Goal: Information Seeking & Learning: Learn about a topic

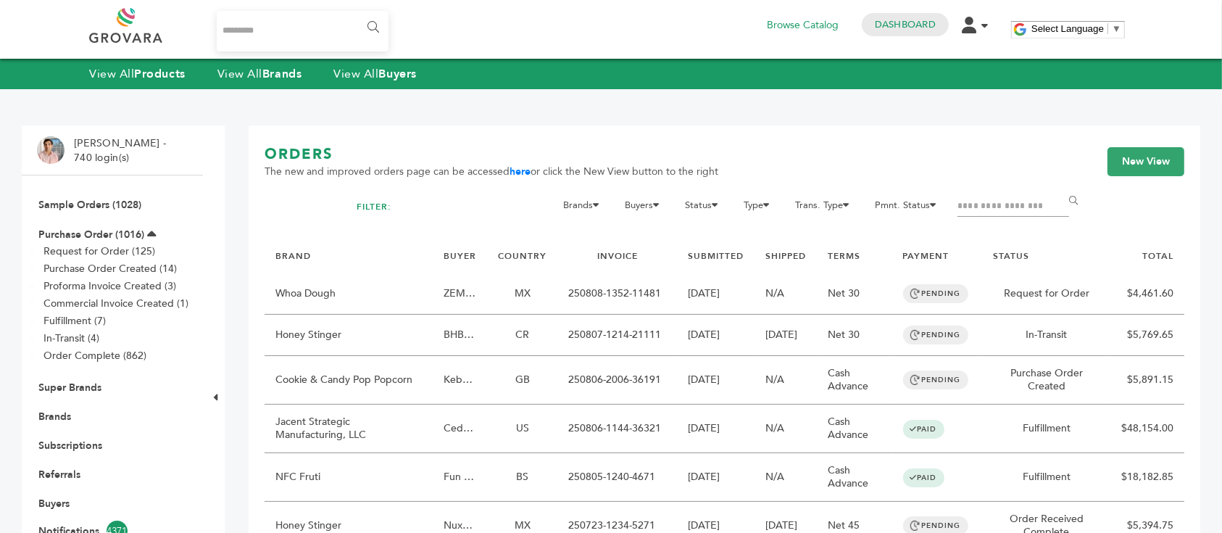
click at [281, 30] on input "Search..." at bounding box center [303, 31] width 172 height 41
type input "*****"
click at [356, 13] on input "******" at bounding box center [372, 27] width 33 height 29
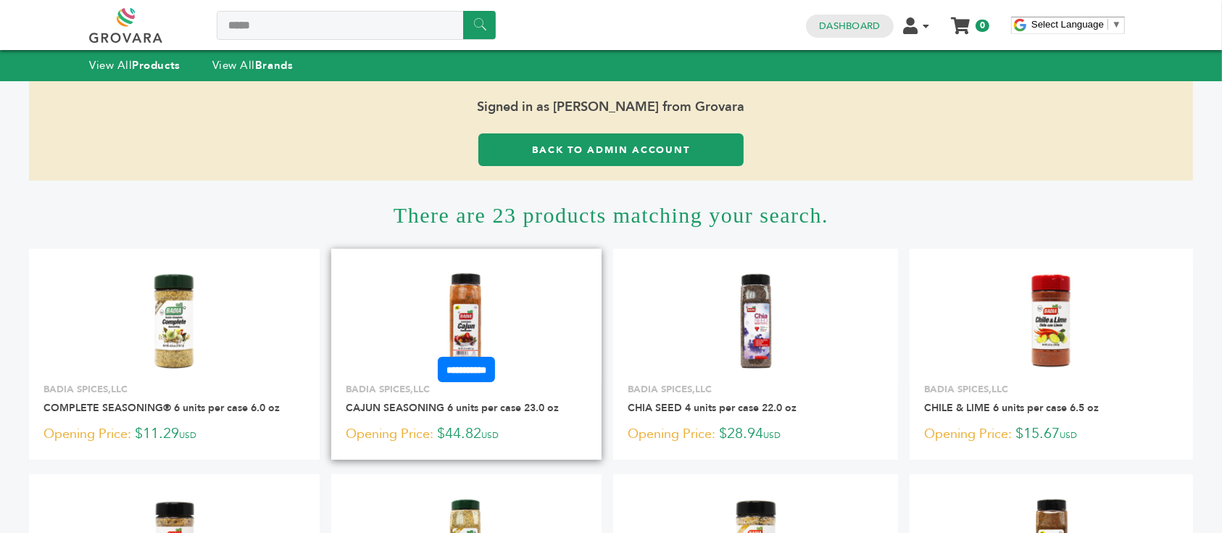
click at [462, 304] on img at bounding box center [466, 320] width 105 height 105
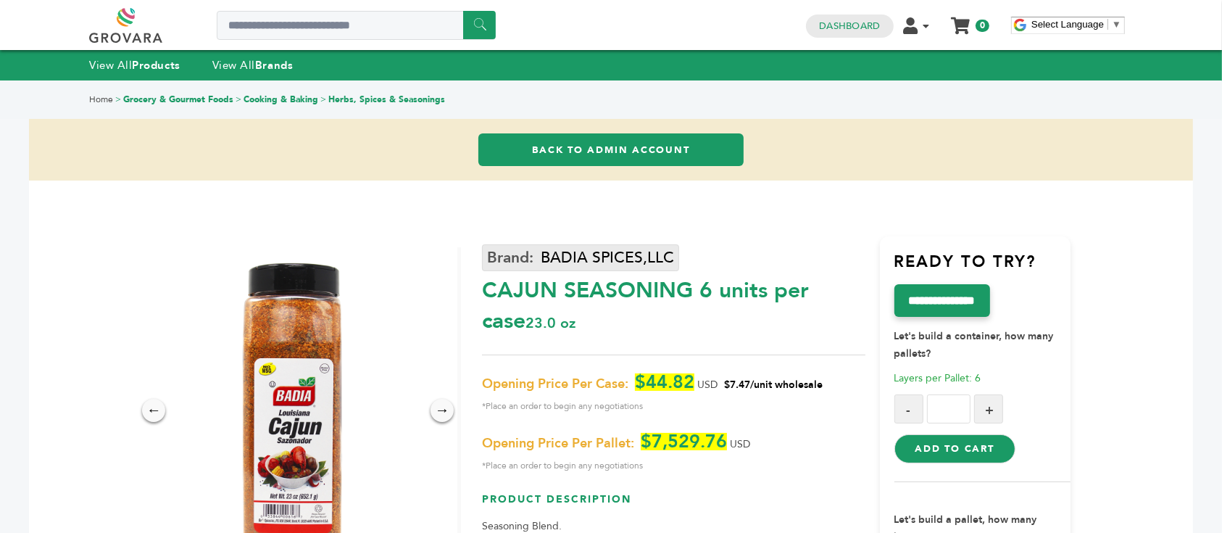
click at [603, 253] on link "BADIA SPICES,LLC" at bounding box center [580, 257] width 197 height 27
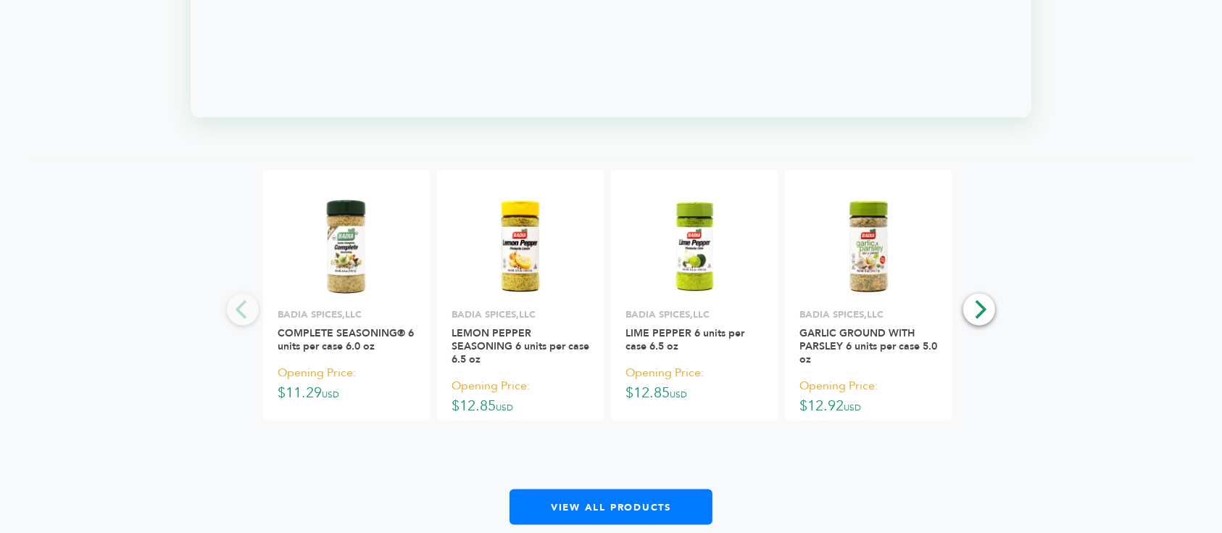
scroll to position [1739, 0]
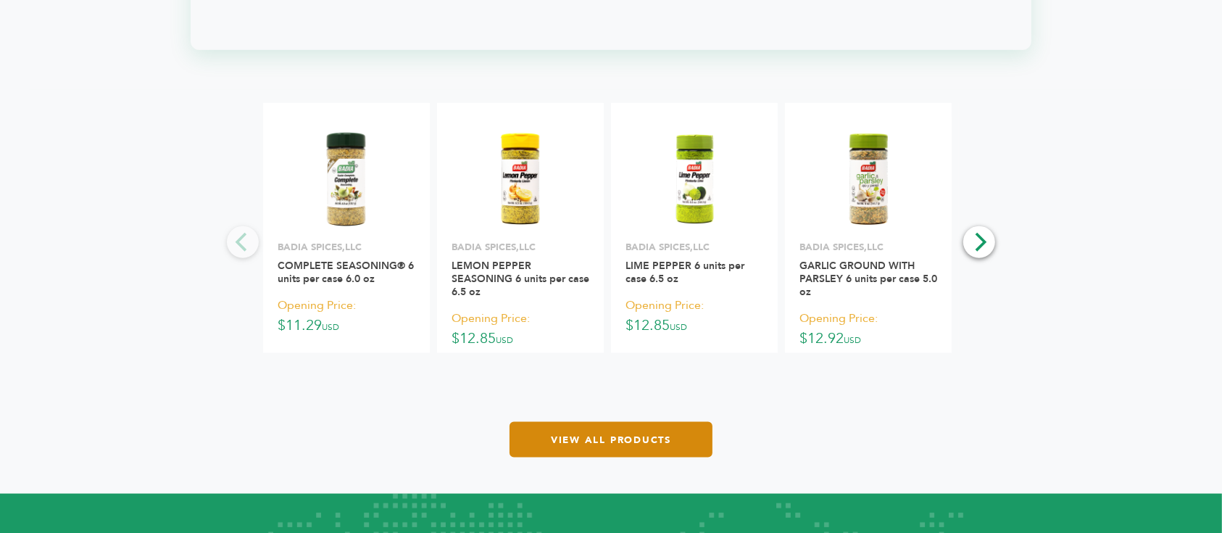
click at [628, 430] on link "View All Products" at bounding box center [610, 440] width 203 height 36
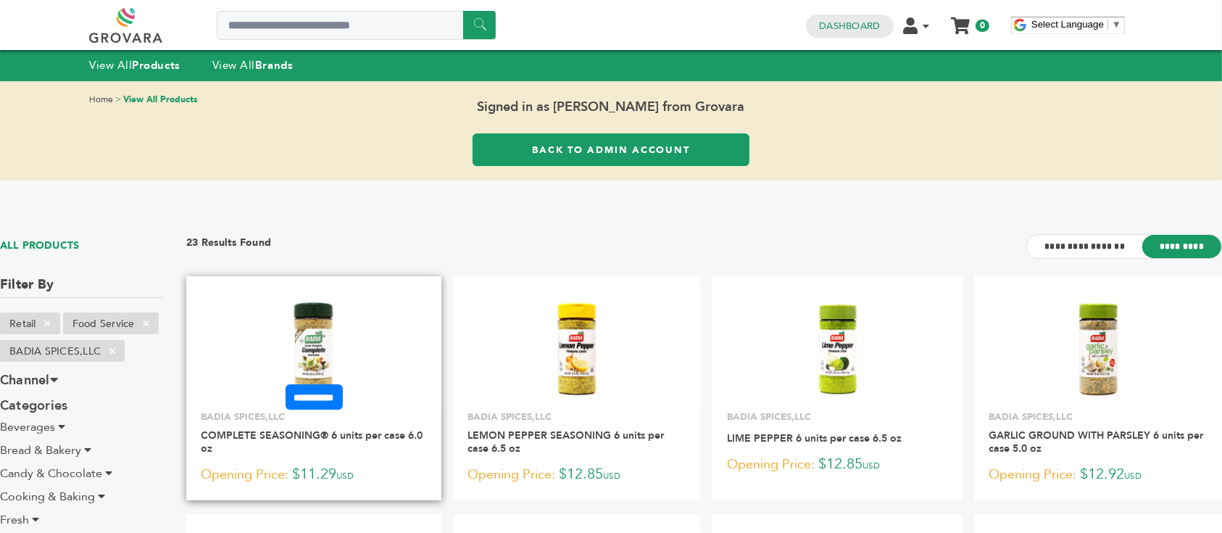
click at [344, 324] on img at bounding box center [314, 348] width 105 height 105
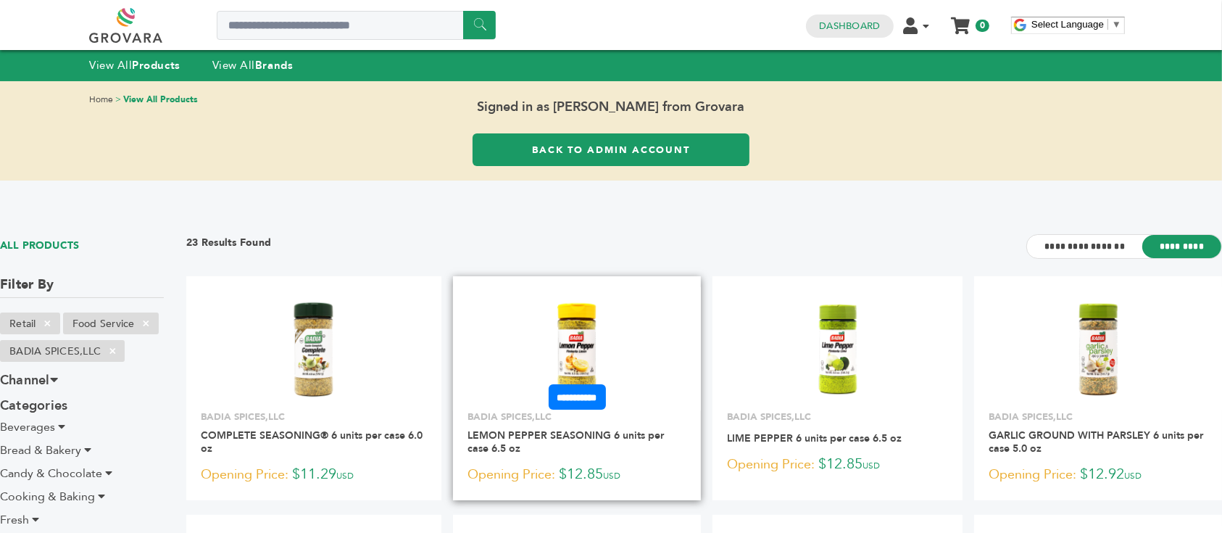
click at [605, 338] on img at bounding box center [577, 348] width 105 height 105
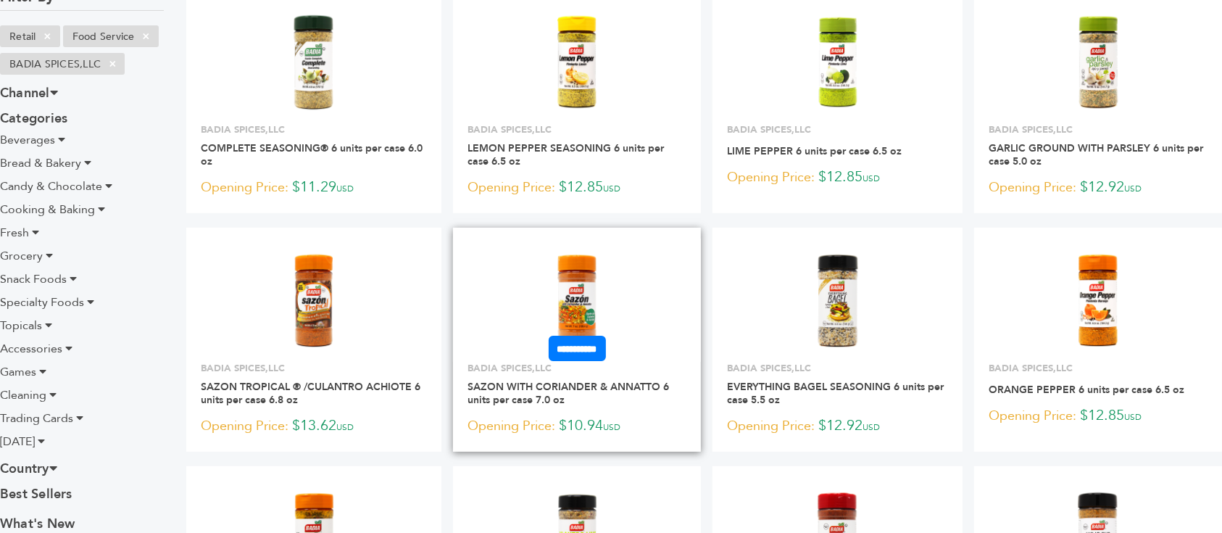
scroll to position [290, 0]
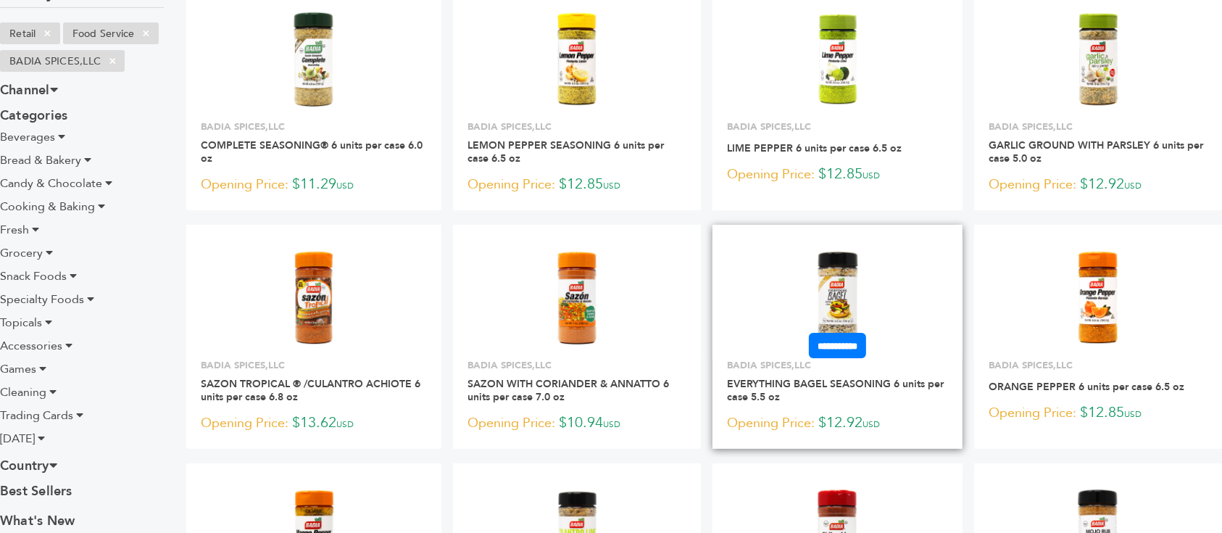
click at [835, 274] on img at bounding box center [837, 297] width 105 height 105
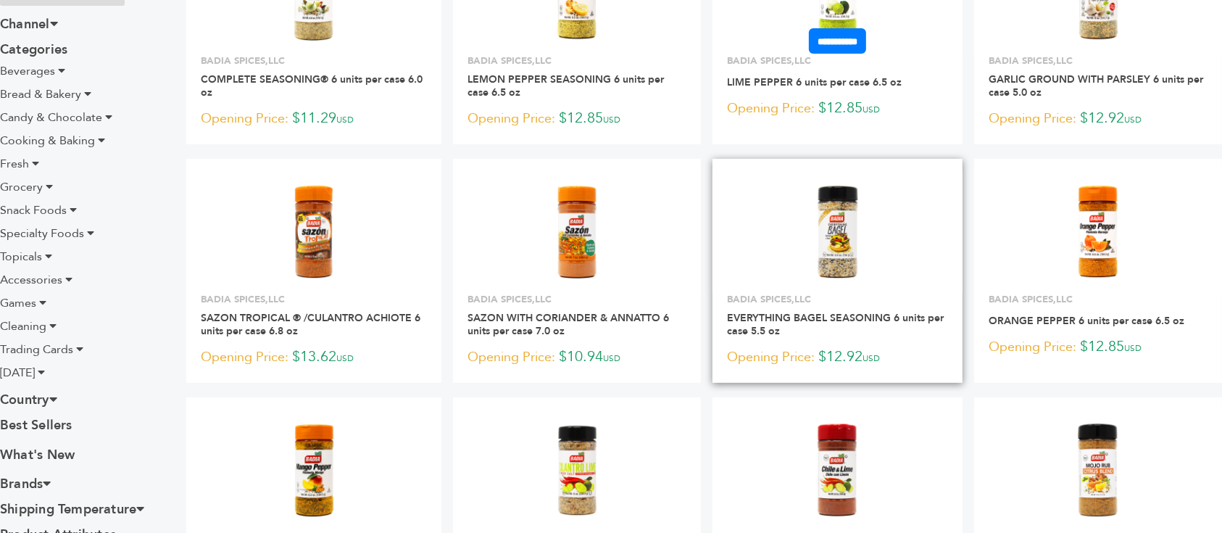
scroll to position [386, 0]
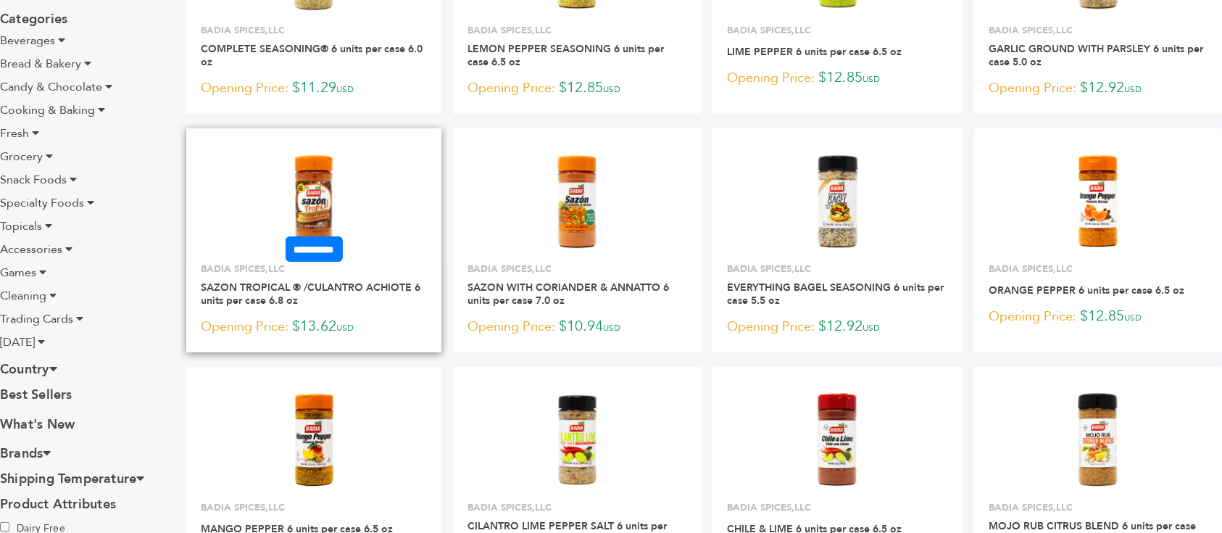
click at [325, 188] on img at bounding box center [314, 201] width 105 height 105
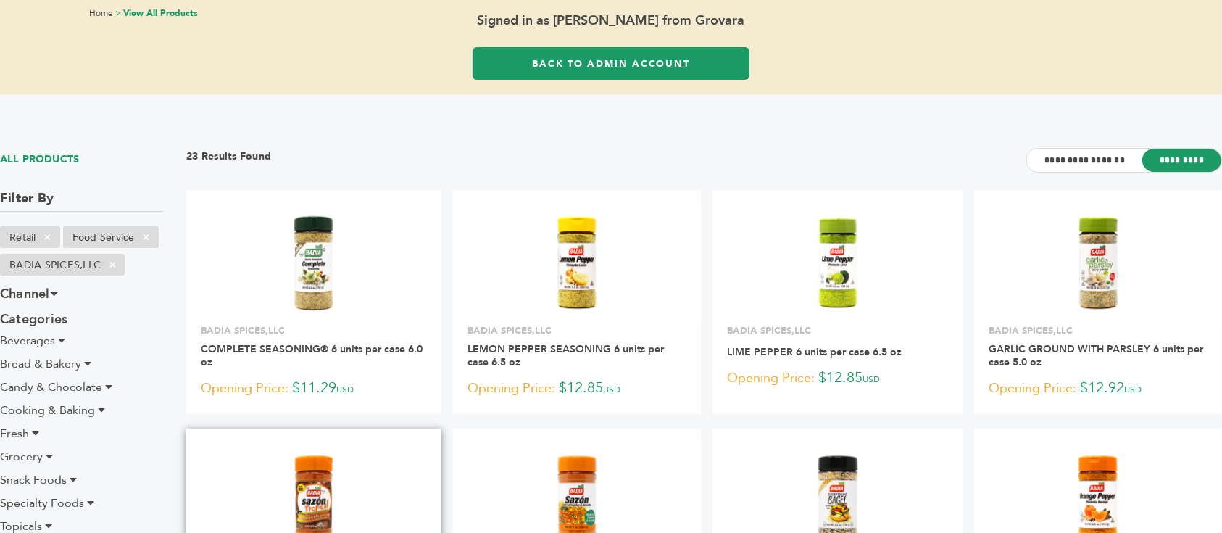
scroll to position [0, 0]
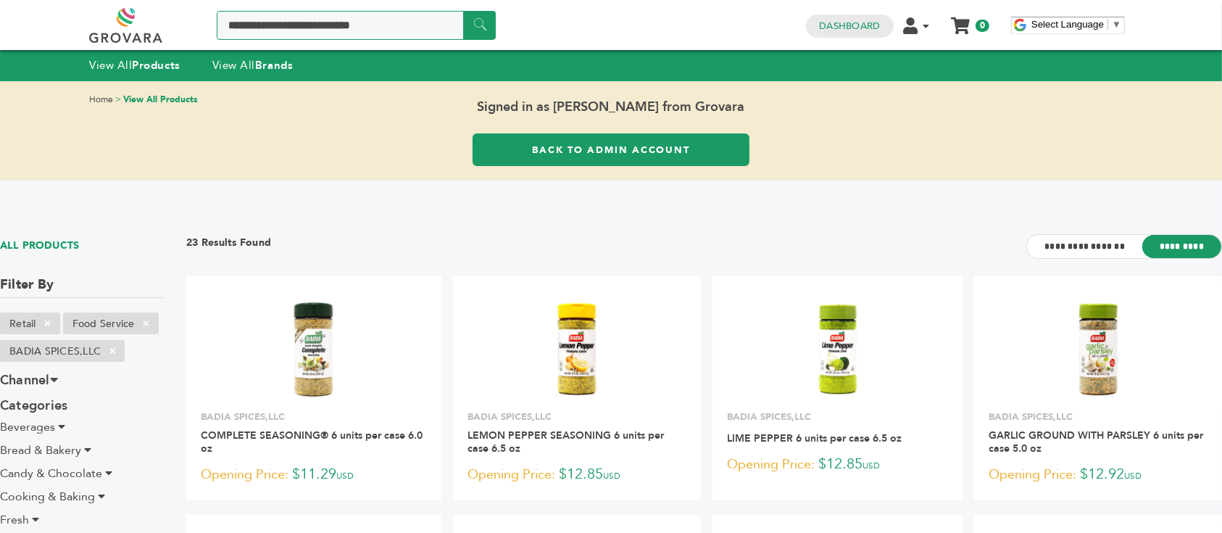
click at [327, 36] on input "Search a product or brand..." at bounding box center [356, 25] width 279 height 29
type input "*******"
click at [463, 11] on input "******" at bounding box center [479, 25] width 33 height 28
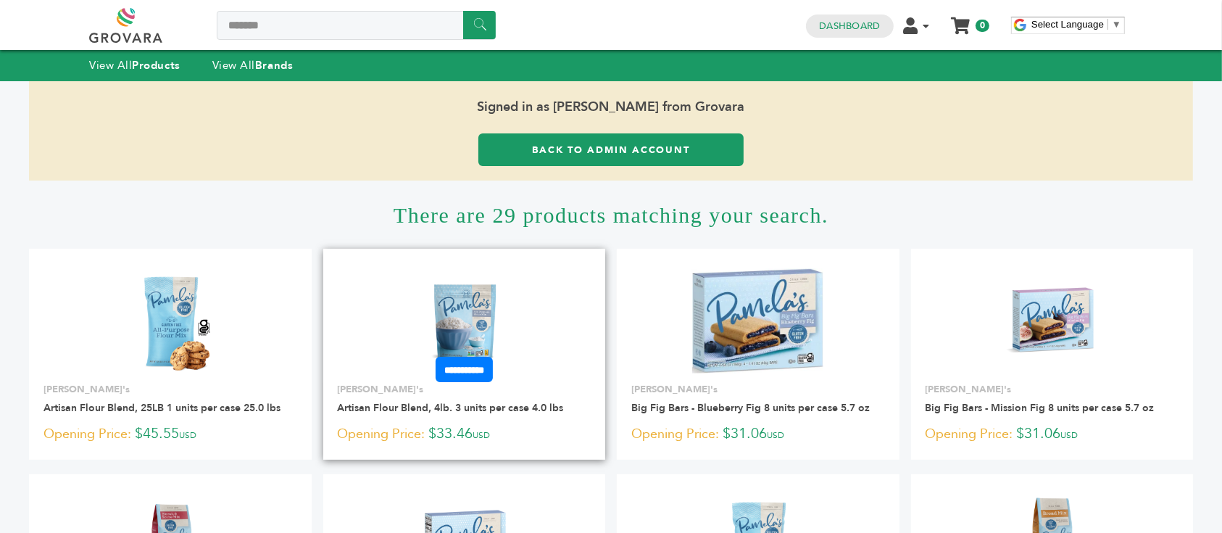
click at [481, 322] on img at bounding box center [464, 320] width 105 height 105
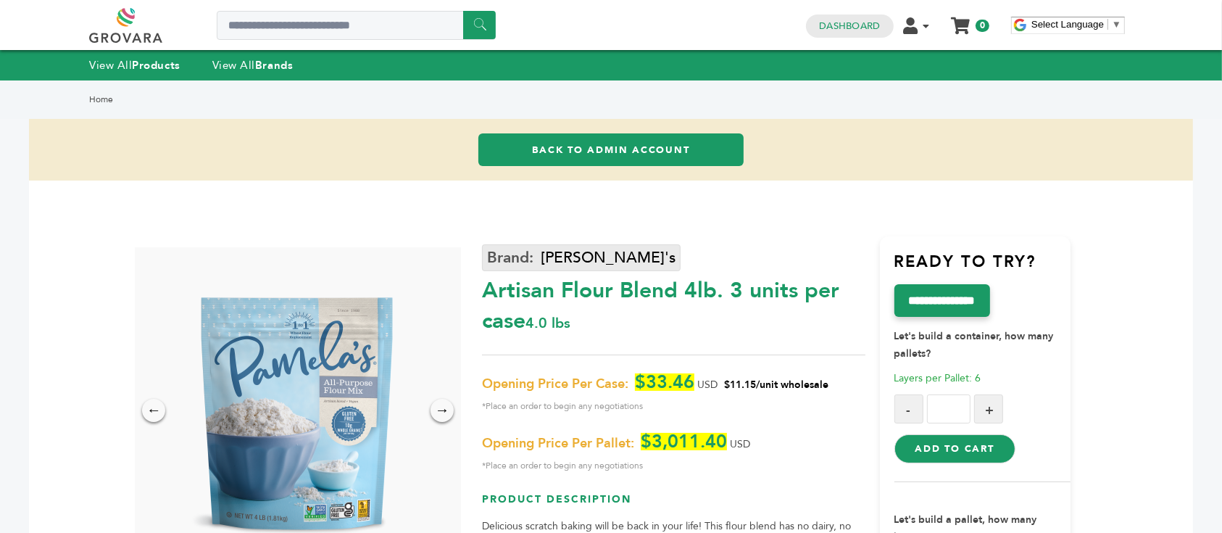
click at [579, 270] on link "[PERSON_NAME]'s" at bounding box center [581, 257] width 199 height 27
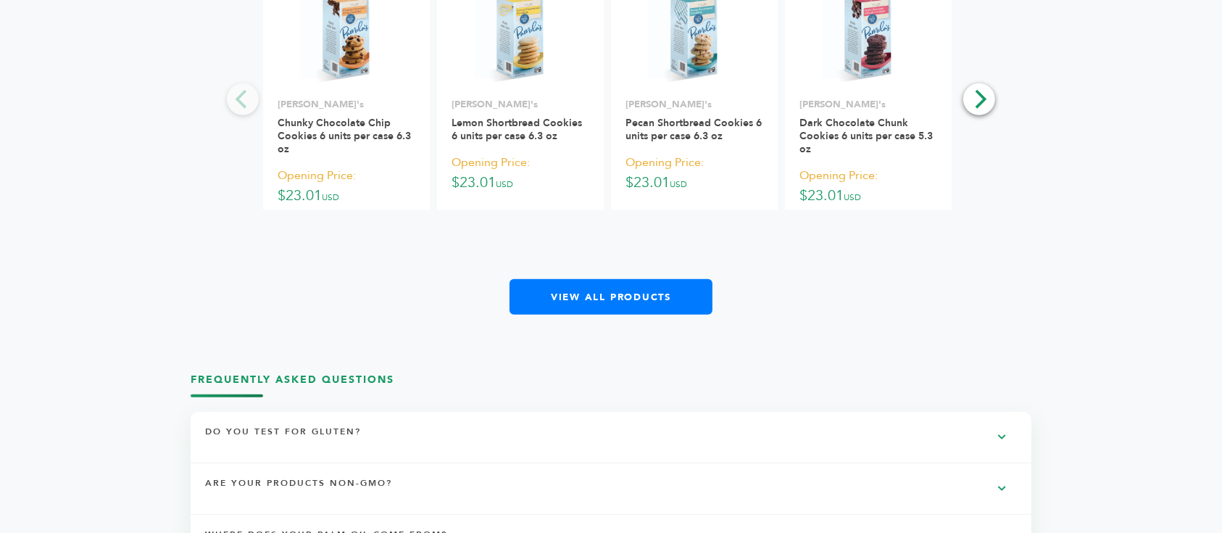
scroll to position [1449, 0]
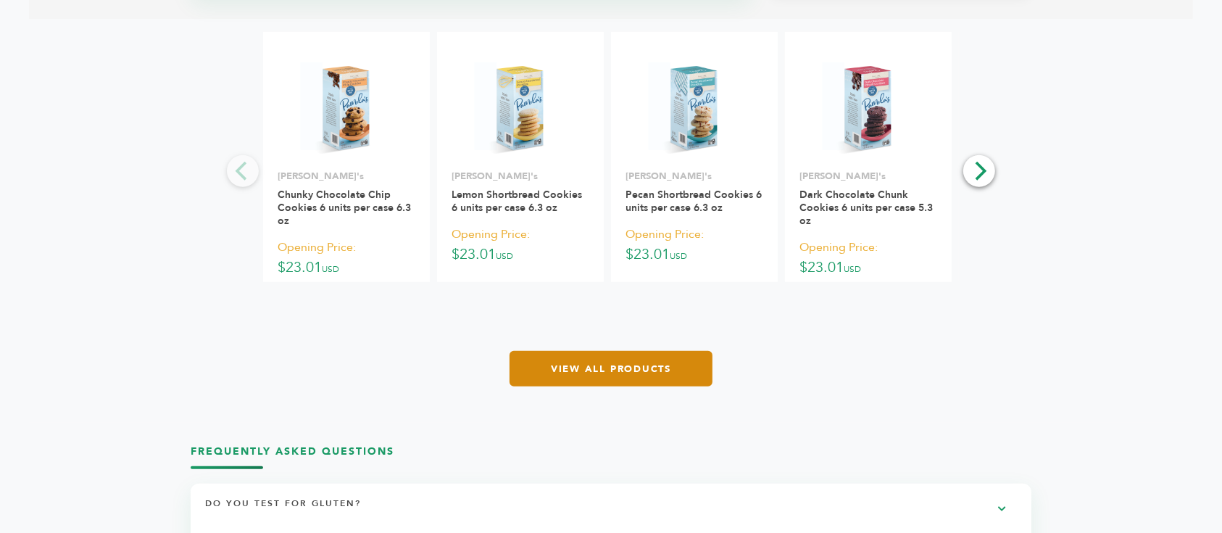
click at [610, 359] on link "View All Products" at bounding box center [610, 369] width 203 height 36
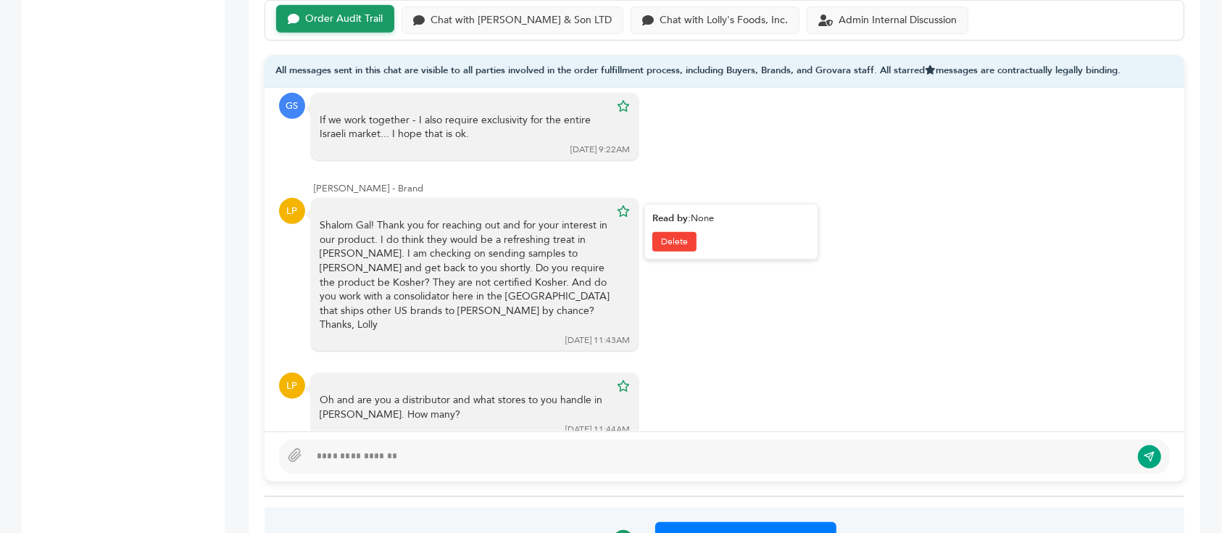
scroll to position [211, 0]
click at [491, 427] on div "Gal Sides - Buyer GS Shalom - my name is Gal - I really want to try your produc…" at bounding box center [725, 260] width 920 height 344
click at [506, 445] on div at bounding box center [724, 456] width 891 height 35
click at [506, 454] on div at bounding box center [719, 456] width 821 height 17
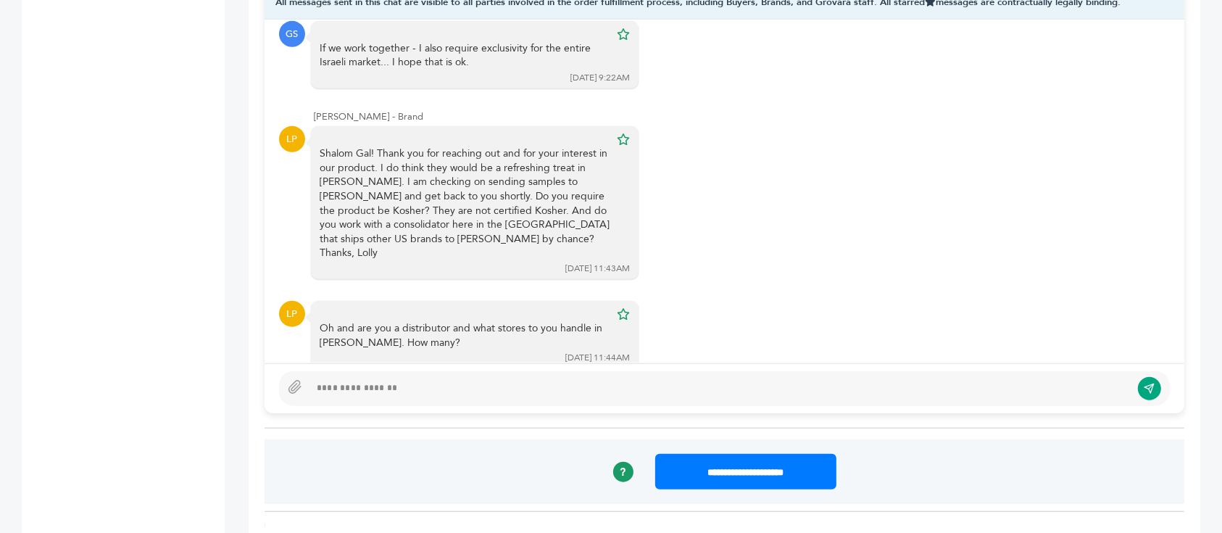
scroll to position [1160, 0]
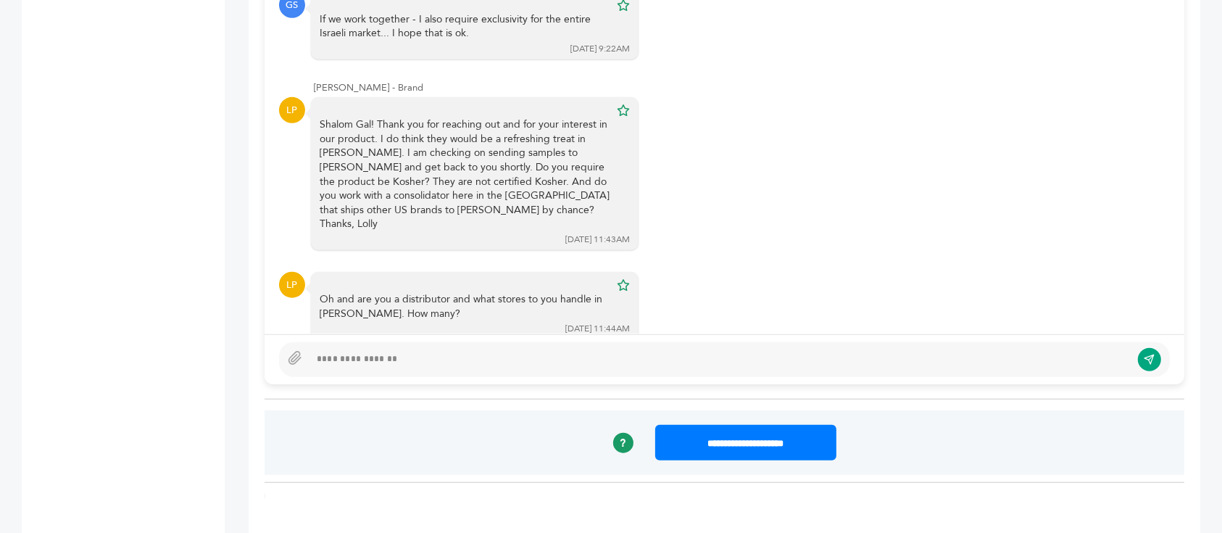
click at [462, 358] on div at bounding box center [719, 359] width 821 height 17
type textarea "**********"
click at [1143, 362] on button "submit" at bounding box center [1149, 360] width 25 height 25
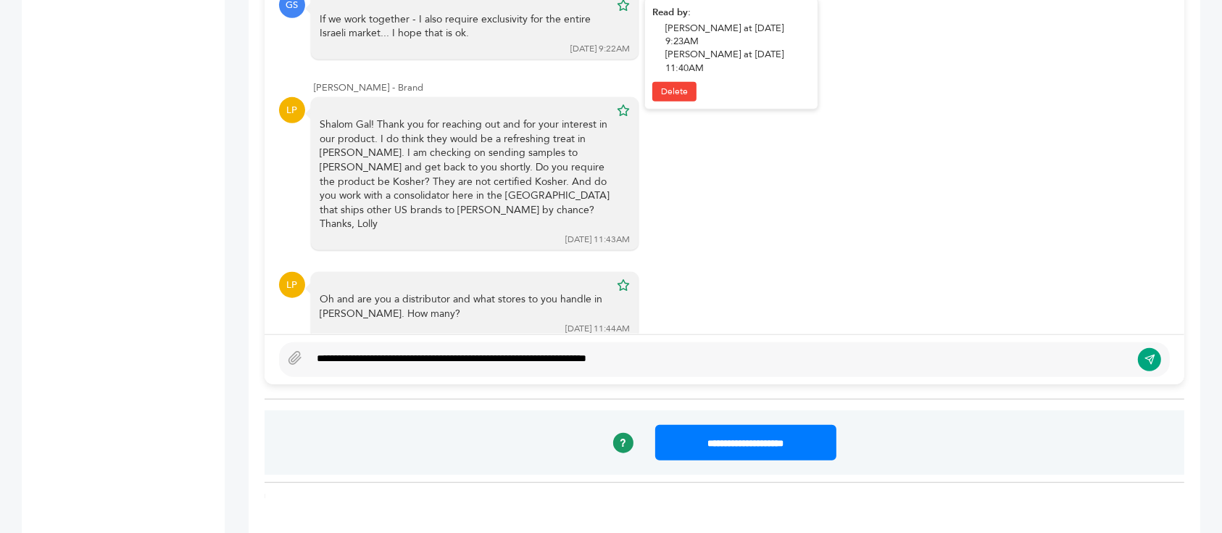
scroll to position [300, 0]
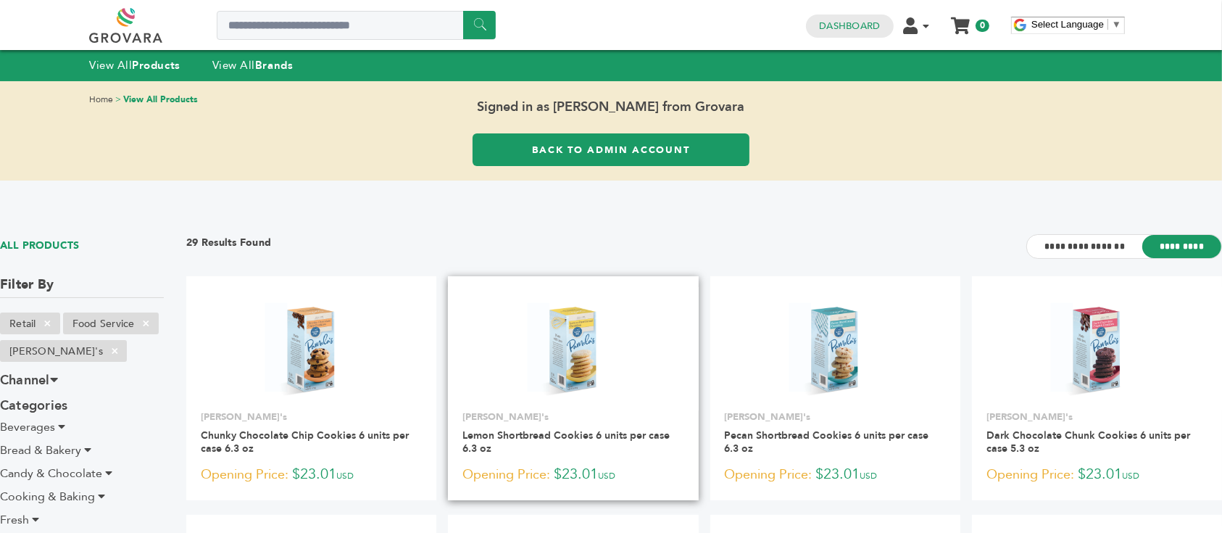
click at [572, 310] on img at bounding box center [573, 348] width 105 height 105
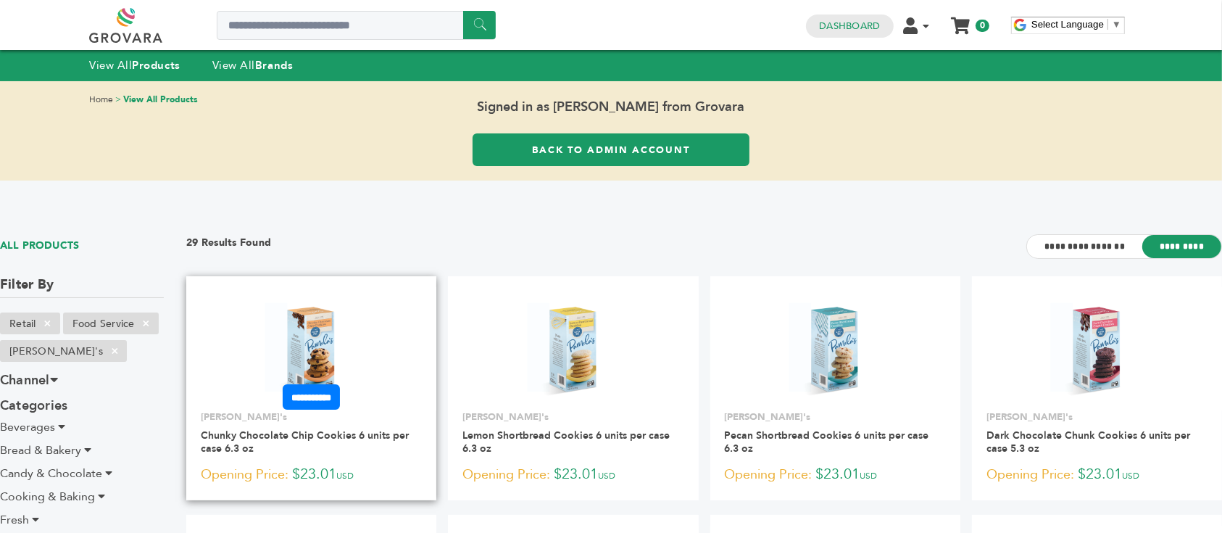
scroll to position [193, 0]
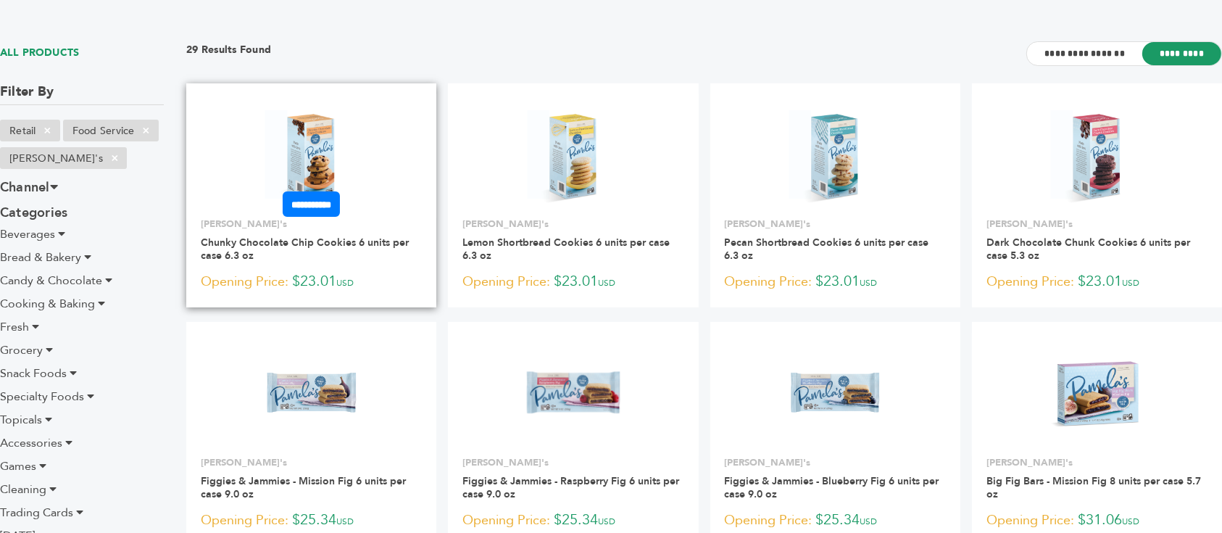
click at [325, 142] on img at bounding box center [311, 156] width 105 height 105
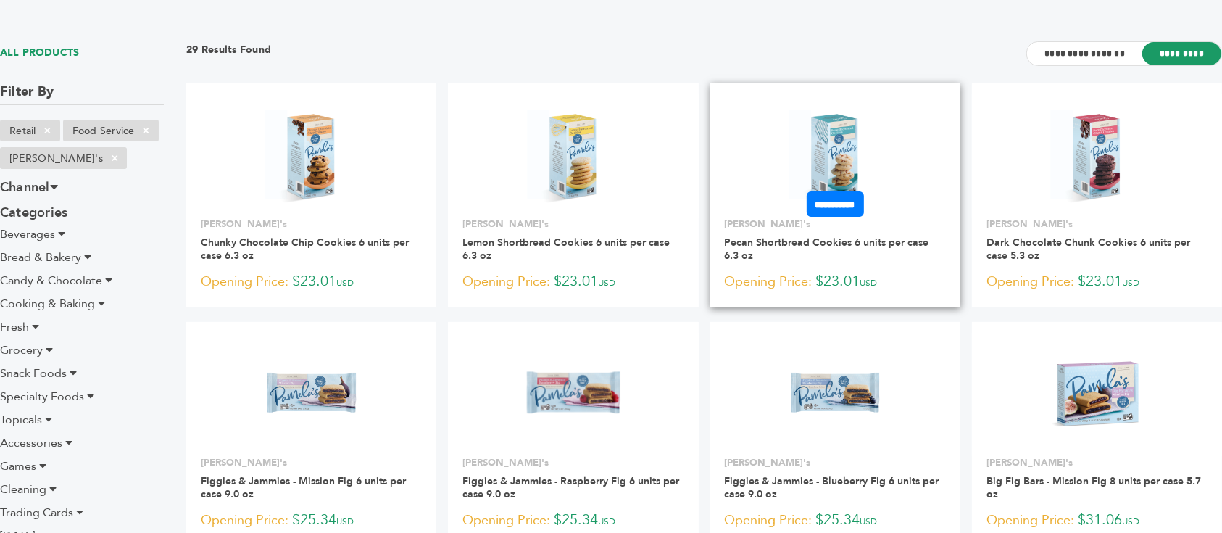
scroll to position [290, 0]
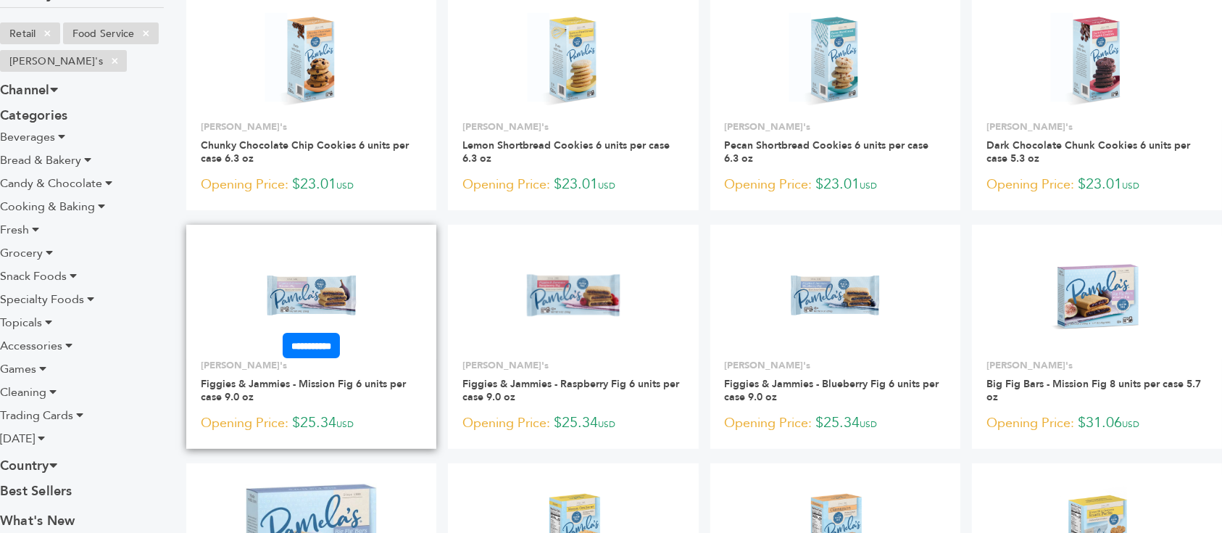
click at [301, 282] on img at bounding box center [311, 297] width 105 height 105
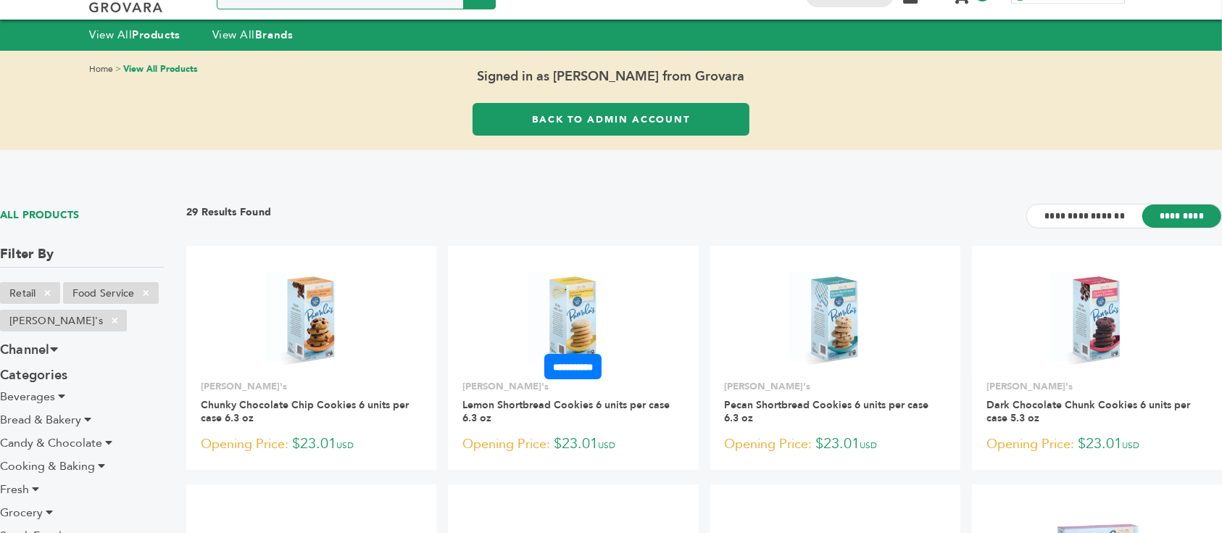
scroll to position [0, 0]
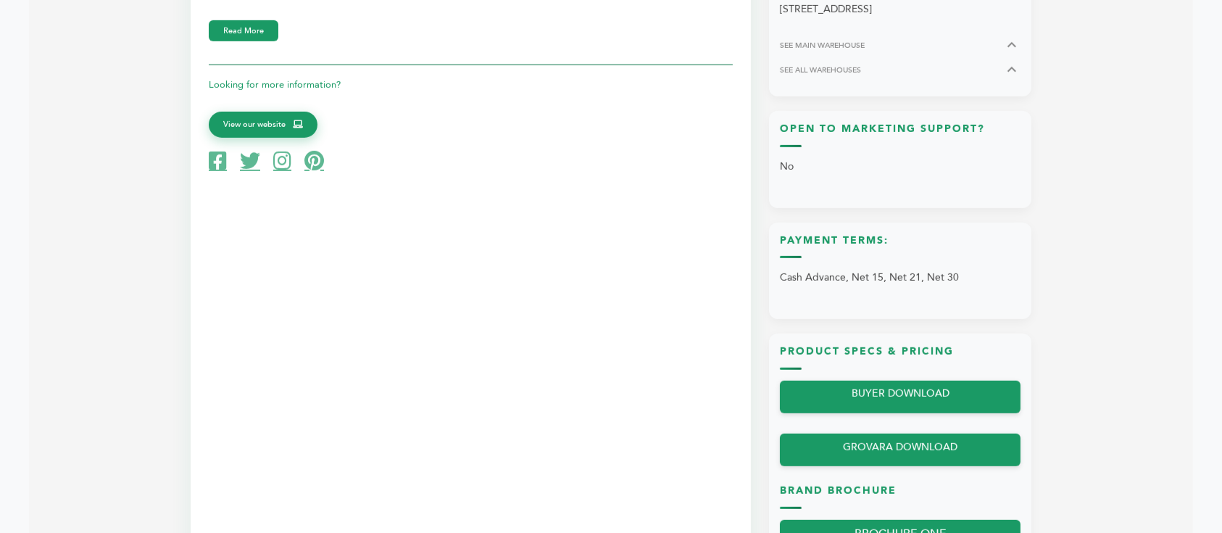
scroll to position [1352, 0]
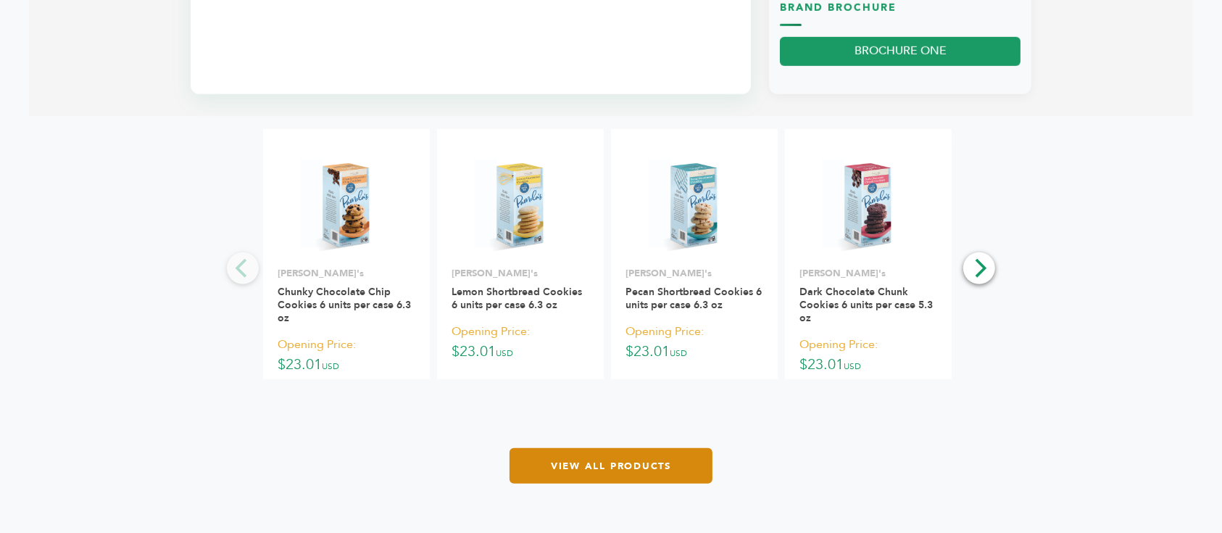
click at [636, 473] on link "View All Products" at bounding box center [610, 466] width 203 height 36
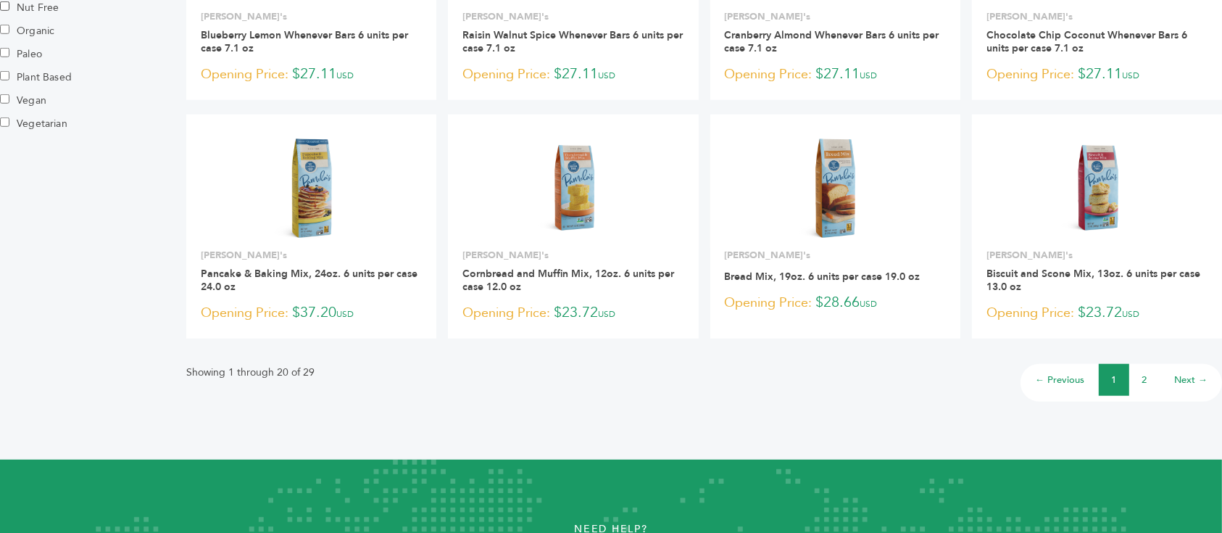
scroll to position [1256, 0]
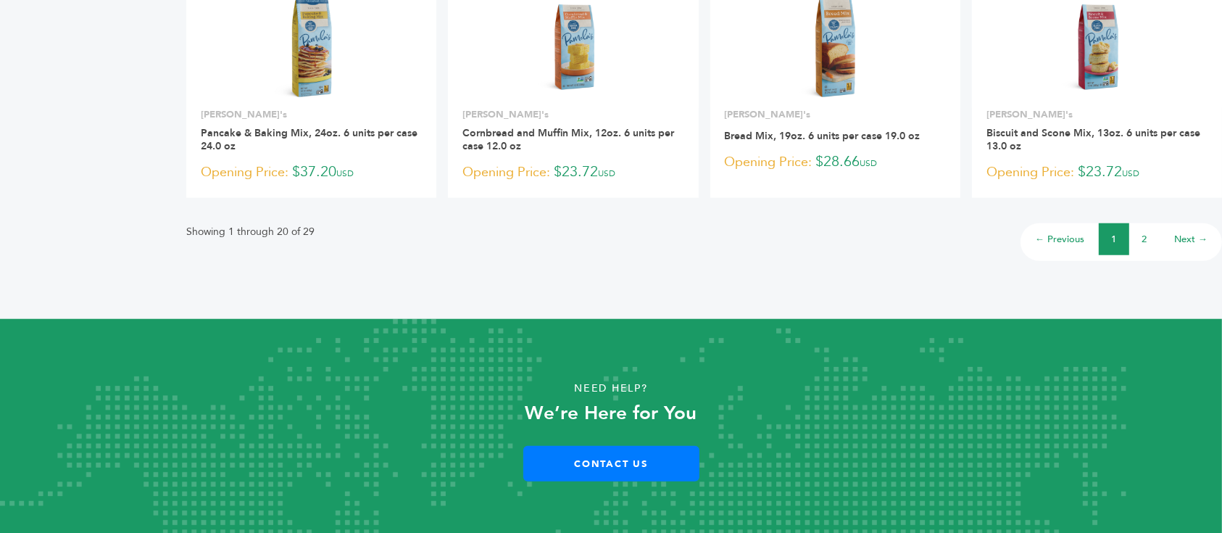
click at [1146, 233] on link "2" at bounding box center [1144, 239] width 5 height 13
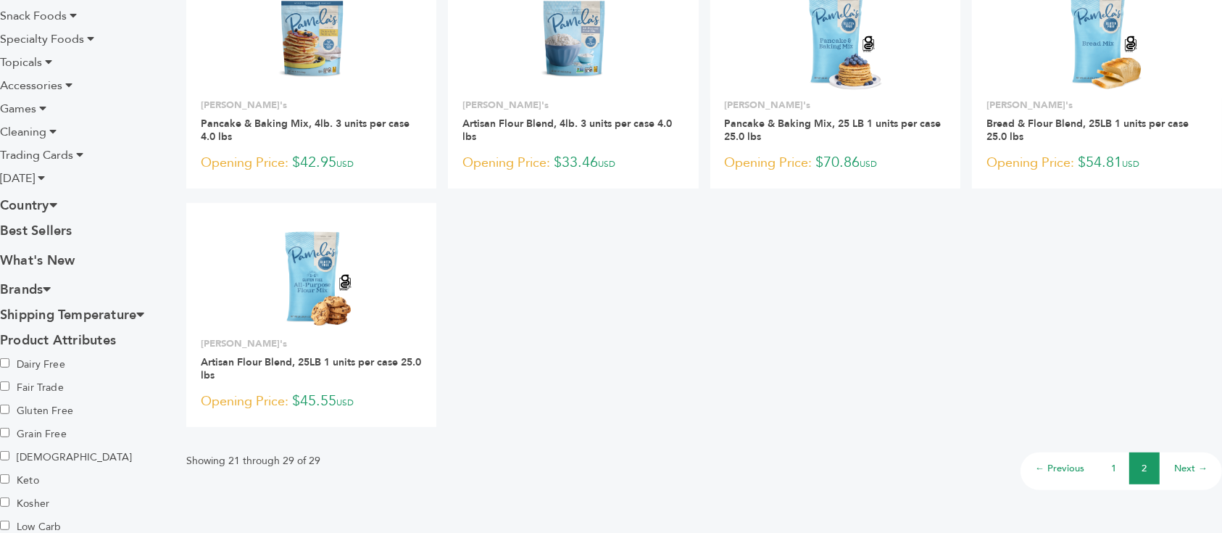
scroll to position [580, 0]
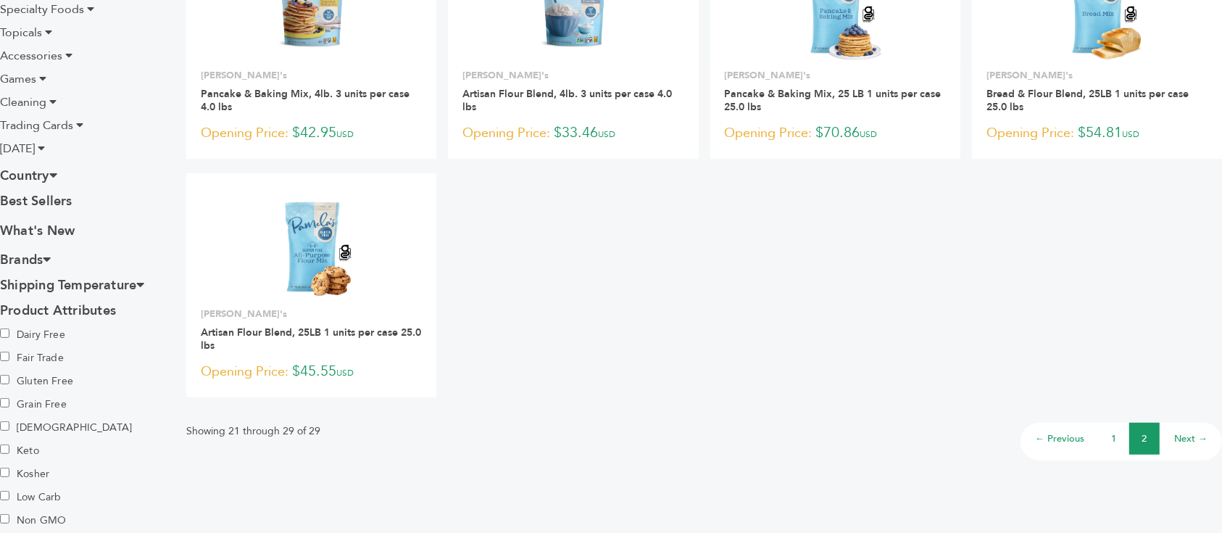
click at [1113, 436] on link "1" at bounding box center [1114, 438] width 5 height 13
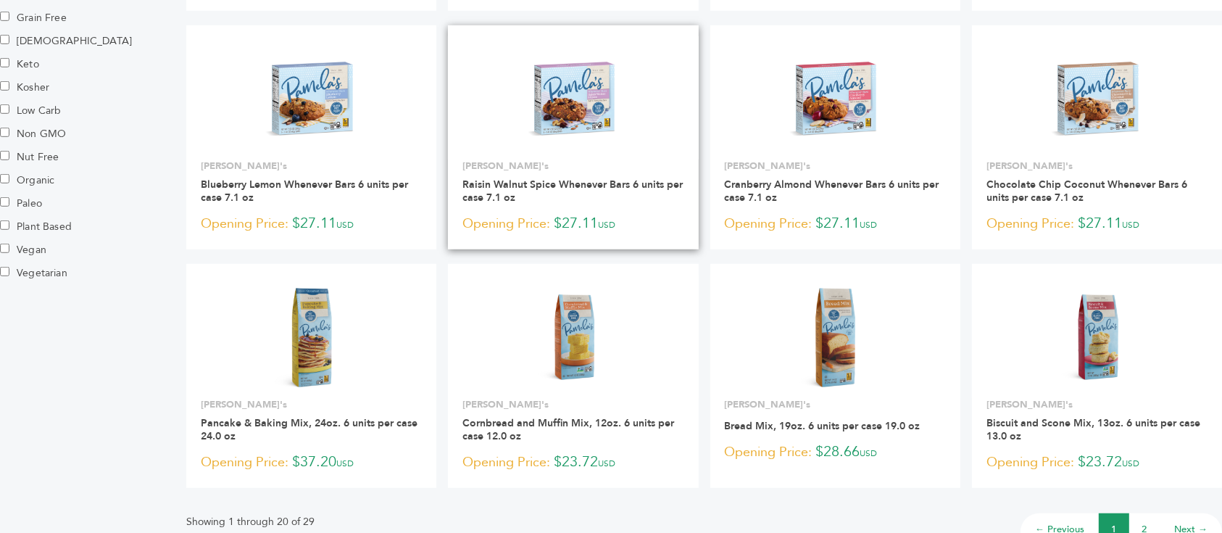
scroll to position [773, 0]
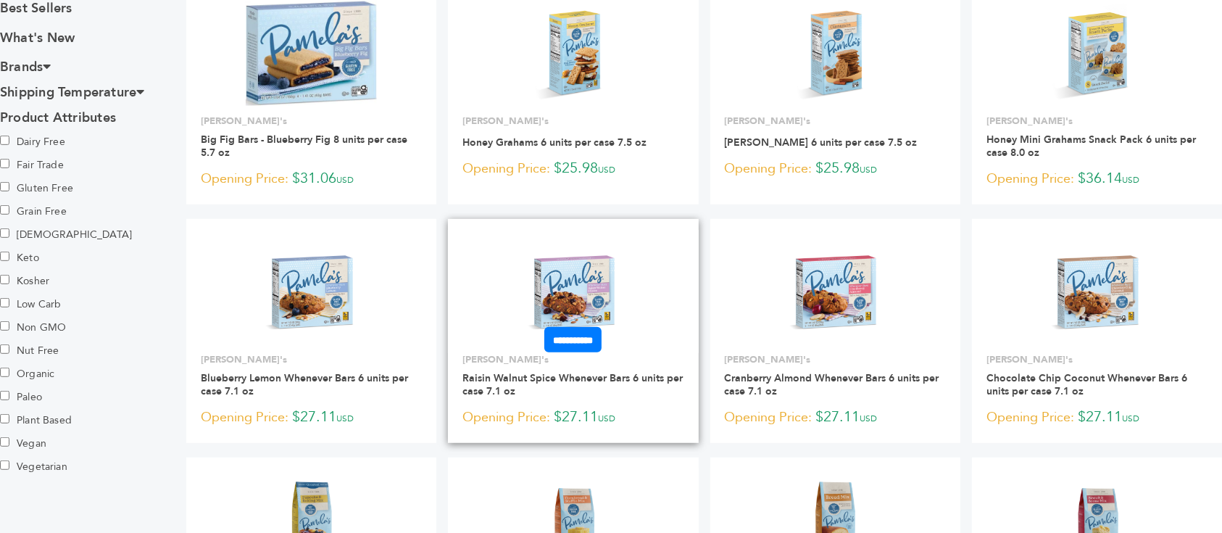
click at [561, 293] on img at bounding box center [573, 291] width 105 height 105
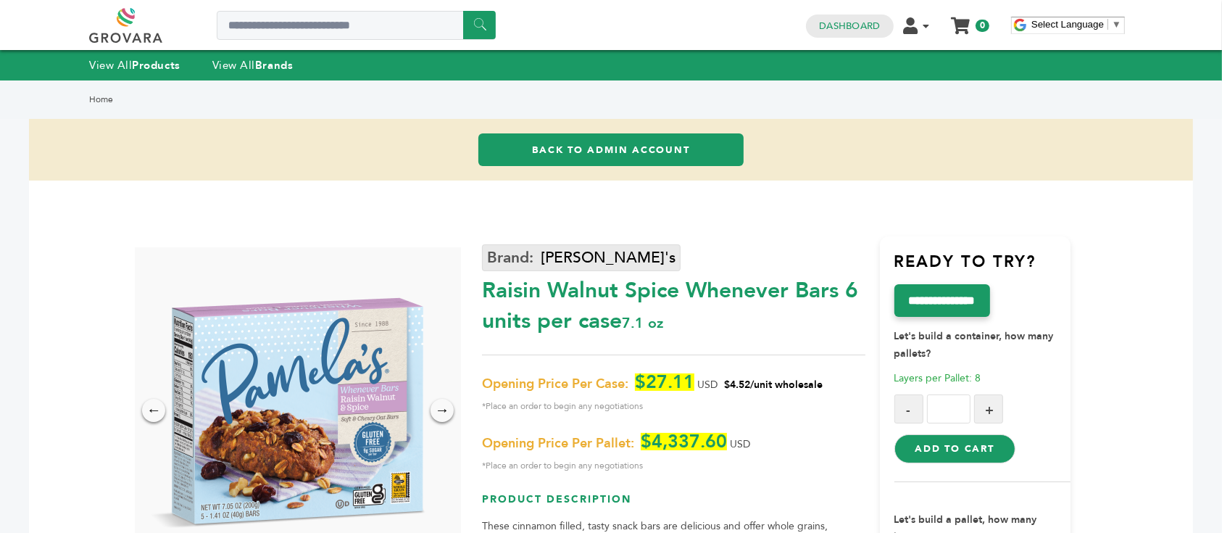
click at [565, 257] on link "[PERSON_NAME]'s" at bounding box center [581, 257] width 199 height 27
